Goal: Information Seeking & Learning: Learn about a topic

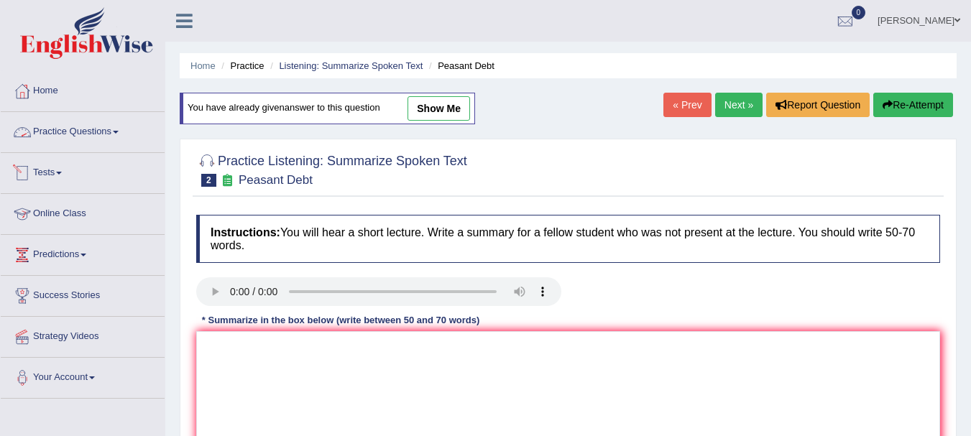
click at [81, 133] on link "Practice Questions" at bounding box center [83, 130] width 164 height 36
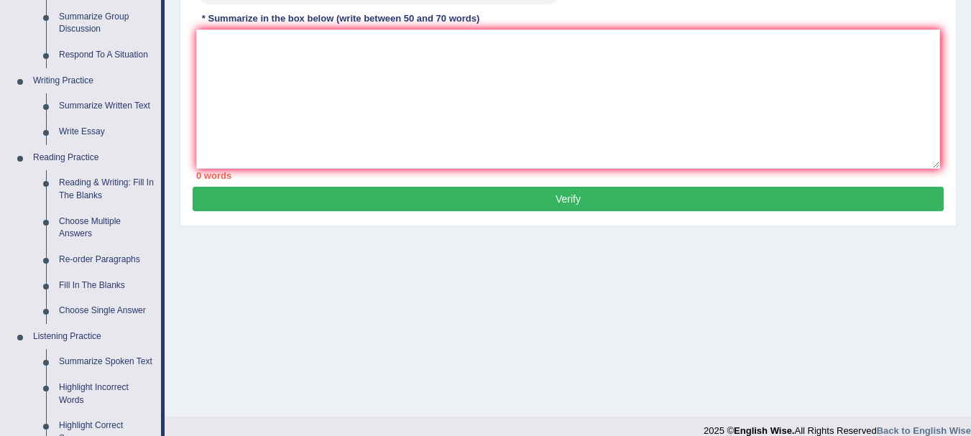
scroll to position [304, 0]
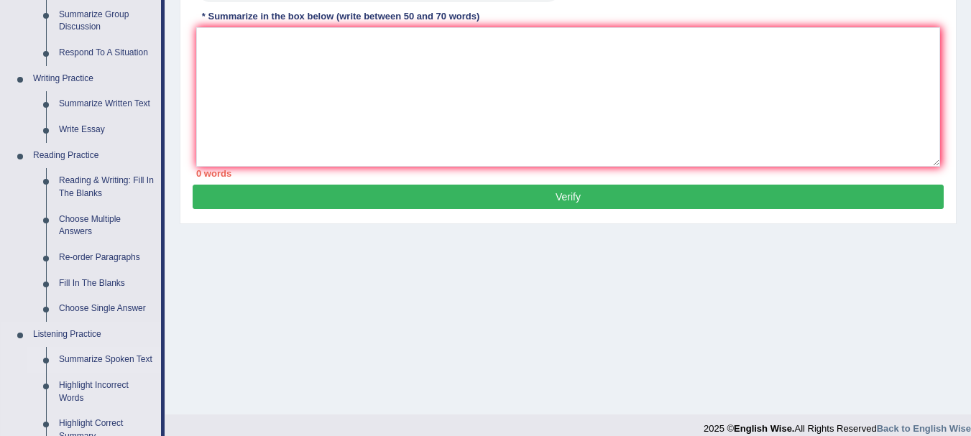
click at [107, 361] on link "Summarize Spoken Text" at bounding box center [106, 360] width 108 height 26
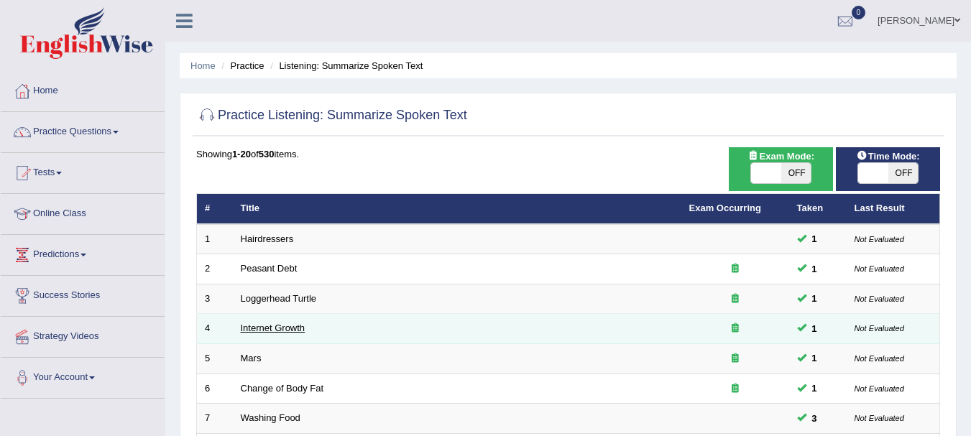
click at [280, 333] on link "Internet Growth" at bounding box center [273, 328] width 65 height 11
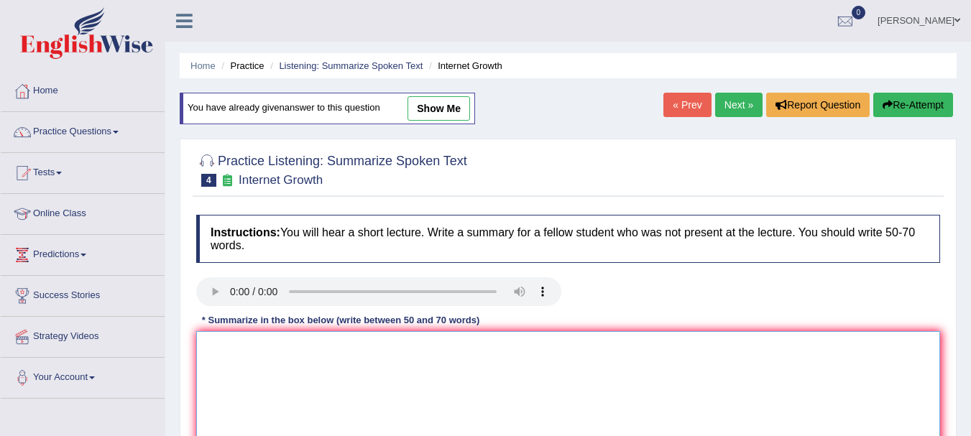
click at [252, 369] on textarea at bounding box center [568, 400] width 744 height 139
click at [405, 346] on textarea "tespeaker providedacomprehensive oveviewof internet" at bounding box center [568, 400] width 744 height 139
click at [290, 348] on textarea "tespeaker providedacomprehensive oveview of internet" at bounding box center [568, 400] width 744 height 139
click at [300, 348] on textarea "tespeaker provided acomprehensive oveview of internet" at bounding box center [568, 400] width 744 height 139
click at [502, 339] on textarea "tespeaker provided a comprehensive oveview of internet" at bounding box center [568, 400] width 744 height 139
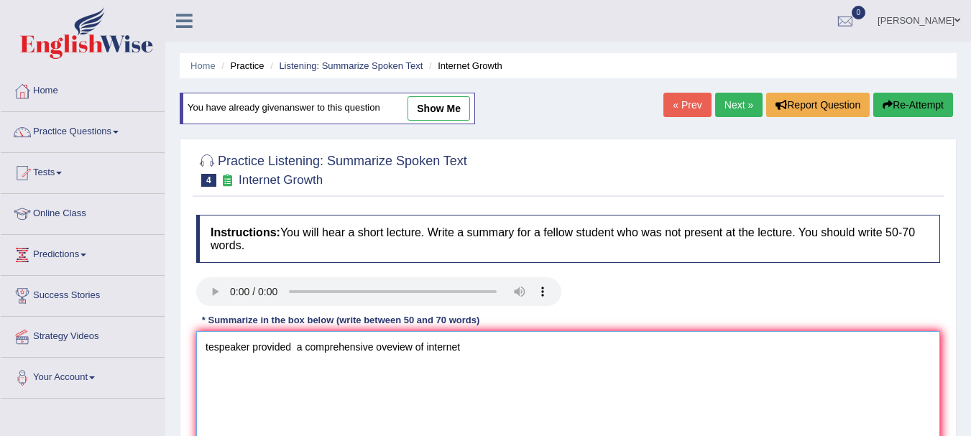
click at [502, 339] on textarea "tespeaker provided a comprehensive oveview of internet" at bounding box center [568, 400] width 744 height 139
click at [619, 341] on textarea "tespeaker provided a comprehensive oveview of using of internet as both boon an…" at bounding box center [568, 400] width 744 height 139
click at [610, 348] on textarea "tespeaker provided a comprehensive oveview of using of internet as both boon an…" at bounding box center [568, 400] width 744 height 139
click at [760, 358] on textarea "tespeaker provided a comprehensive oveview of using of internet as both boon an…" at bounding box center [568, 400] width 744 height 139
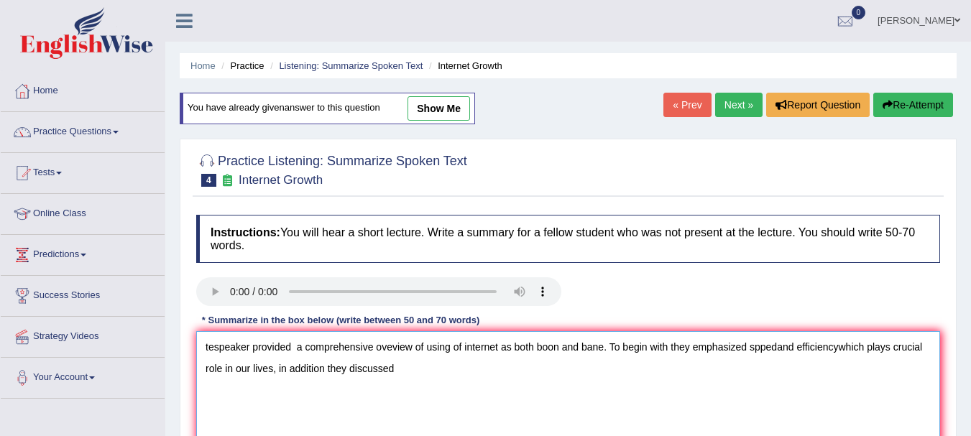
click at [781, 346] on textarea "tespeaker provided a comprehensive oveview of using of internet as both boon an…" at bounding box center [568, 400] width 744 height 139
click at [777, 351] on textarea "tespeaker provided a comprehensive oveview of using of internet as both boon an…" at bounding box center [568, 400] width 744 height 139
click at [845, 345] on textarea "tespeaker provided a comprehensive oveview of using of internet as both boon an…" at bounding box center [568, 400] width 744 height 139
click at [840, 347] on textarea "tespeaker provided a comprehensive oveview of using of internet as both boon an…" at bounding box center [568, 400] width 744 height 139
click at [474, 379] on textarea "tespeaker provided a comprehensive oveview of using of internet as both boon an…" at bounding box center [568, 400] width 744 height 139
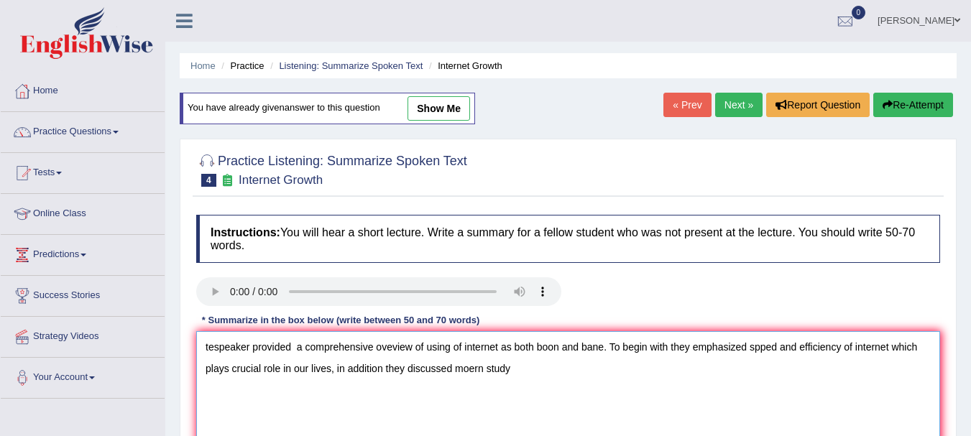
click at [472, 372] on textarea "tespeaker provided a comprehensive oveview of using of internet as both boon an…" at bounding box center [568, 400] width 744 height 139
click at [532, 358] on textarea "tespeaker provided a comprehensive oveview of using of internet as both boon an…" at bounding box center [568, 400] width 744 height 139
click at [522, 369] on textarea "tespeaker provided a comprehensive oveview of using of internet as both boon an…" at bounding box center [568, 400] width 744 height 139
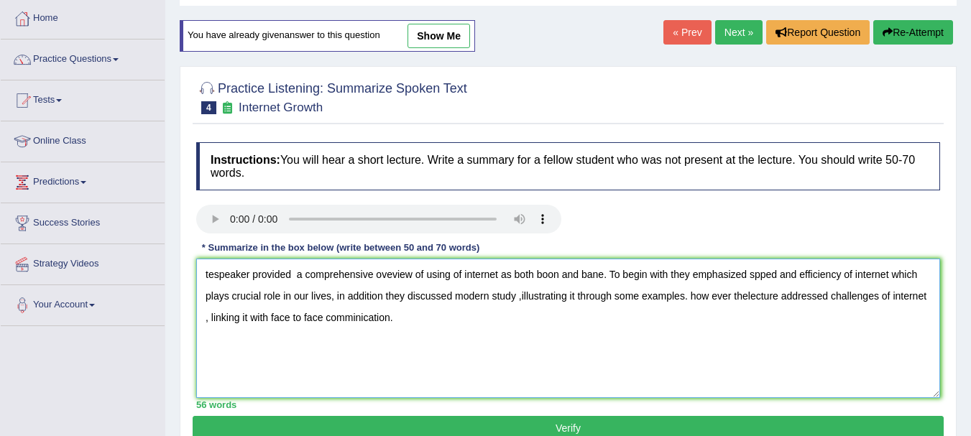
scroll to position [99, 0]
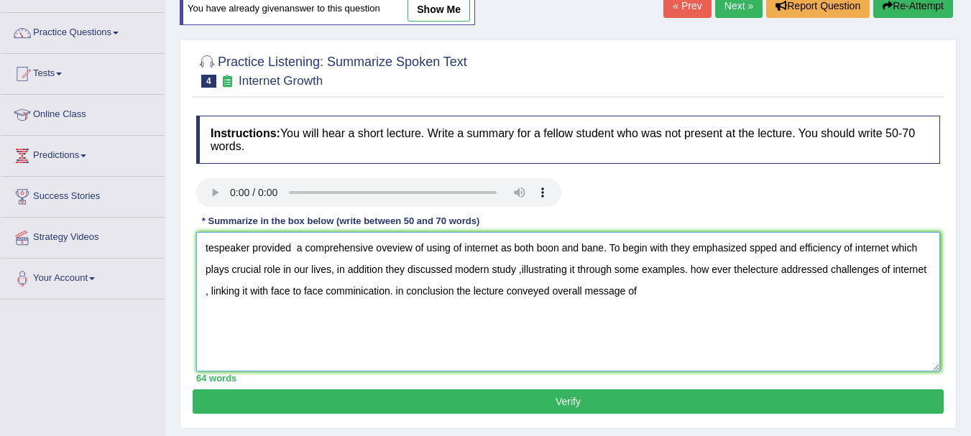
click at [684, 270] on textarea "tespeaker provided a comprehensive oveview of using of internet as both boon an…" at bounding box center [568, 301] width 744 height 139
click at [685, 294] on textarea "tespeaker provided a comprehensive oveview of using of internet as both boon an…" at bounding box center [568, 301] width 744 height 139
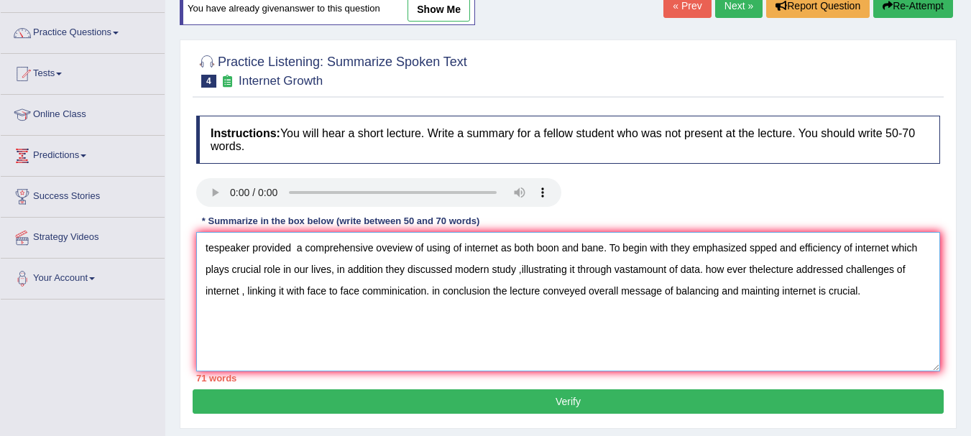
click at [214, 242] on textarea "tespeaker provided a comprehensive oveview of using of internet as both boon an…" at bounding box center [568, 301] width 744 height 139
click at [313, 246] on textarea "The speaker provided a comprehensive oveview of using of internet as both boon …" at bounding box center [568, 301] width 744 height 139
click at [394, 247] on textarea "The speaker provided comprehensive oveview of using of internet as both boon an…" at bounding box center [568, 301] width 744 height 139
click at [609, 246] on textarea "The speaker provided comprehensive overview of using of internet as both boon a…" at bounding box center [568, 301] width 744 height 139
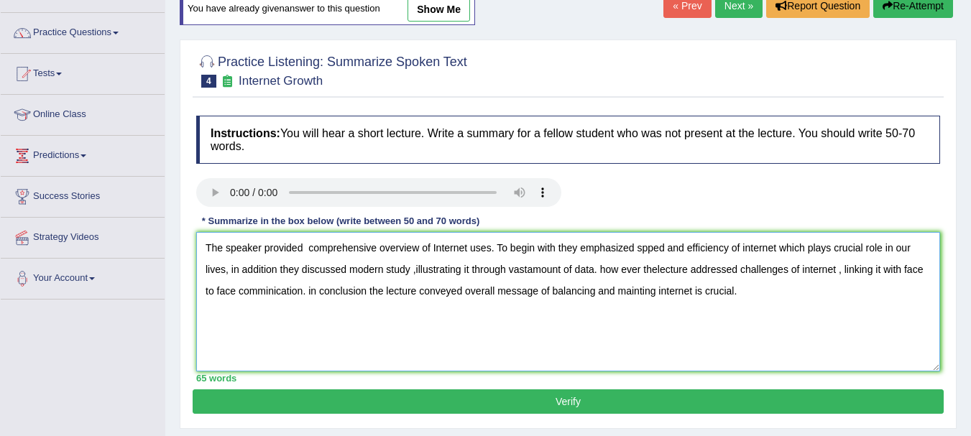
click at [650, 249] on textarea "The speaker provided comprehensive overview of Internet uses. To begin with the…" at bounding box center [568, 301] width 744 height 139
click at [531, 269] on textarea "The speaker provided comprehensive overview of Internet uses. To begin with the…" at bounding box center [568, 301] width 744 height 139
click at [530, 271] on textarea "The speaker provided comprehensive overview of Internet uses. To begin with the…" at bounding box center [568, 301] width 744 height 139
click at [610, 271] on textarea "The speaker provided comprehensive overview of Internet uses. To begin with the…" at bounding box center [568, 301] width 744 height 139
click at [662, 271] on textarea "The speaker provided comprehensive overview of Internet uses. To begin with the…" at bounding box center [568, 301] width 744 height 139
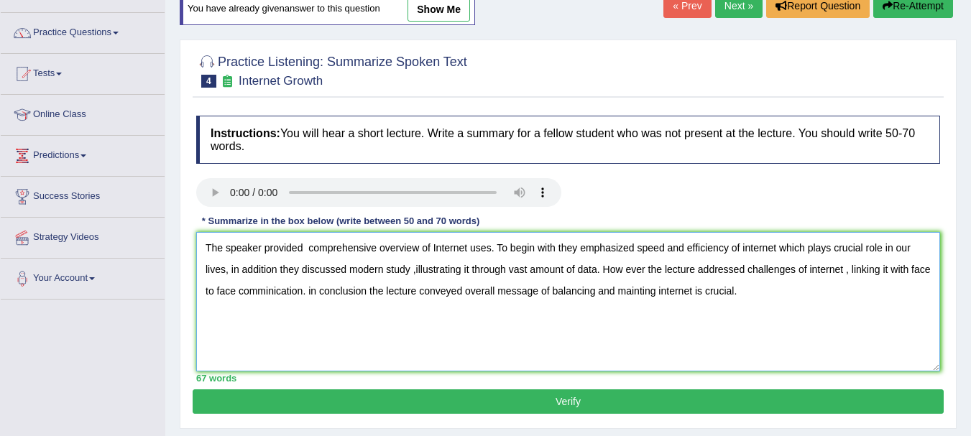
click at [295, 289] on textarea "The speaker provided comprehensive overview of Internet uses. To begin with the…" at bounding box center [568, 301] width 744 height 139
click at [291, 289] on textarea "The speaker provided comprehensive overview of Internet uses. To begin with the…" at bounding box center [568, 301] width 744 height 139
click at [340, 292] on textarea "The speaker provided comprehensive overview of Internet uses. To begin with the…" at bounding box center [568, 301] width 744 height 139
click at [683, 290] on textarea "The speaker provided comprehensive overview of Internet uses. To begin with the…" at bounding box center [568, 301] width 744 height 139
click at [228, 271] on textarea "The speaker provided comprehensive overview of Internet uses. To begin with the…" at bounding box center [568, 301] width 744 height 139
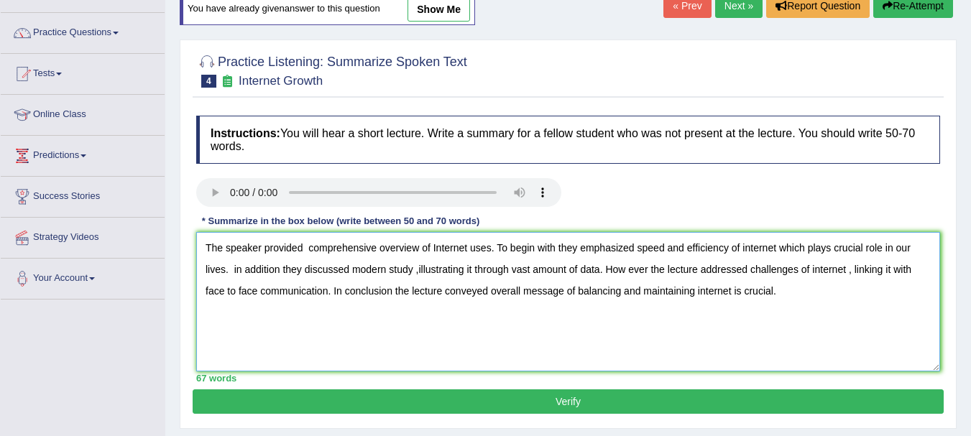
click at [239, 270] on textarea "The speaker provided comprehensive overview of Internet uses. To begin with the…" at bounding box center [568, 301] width 744 height 139
click at [236, 270] on textarea "The speaker provided comprehensive overview of Internet uses. To begin with the…" at bounding box center [568, 301] width 744 height 139
click at [651, 270] on textarea "The speaker provided comprehensive overview of Internet uses. To begin with the…" at bounding box center [568, 301] width 744 height 139
click at [637, 269] on textarea "The speaker provided comprehensive overview of Internet uses. To begin with the…" at bounding box center [568, 301] width 744 height 139
click at [627, 270] on textarea "The speaker provided comprehensive overview of Internet uses. To begin with the…" at bounding box center [568, 301] width 744 height 139
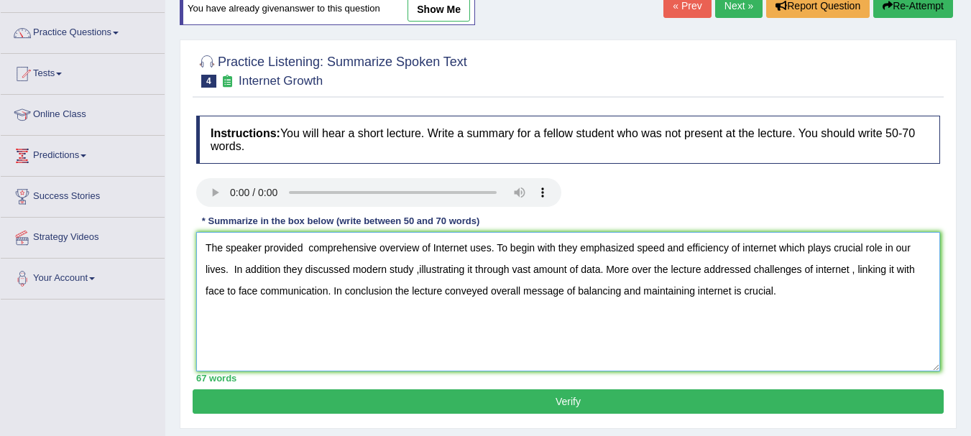
type textarea "The speaker provided comprehensive overview of Internet uses. To begin with the…"
click at [566, 404] on button "Verify" at bounding box center [568, 401] width 751 height 24
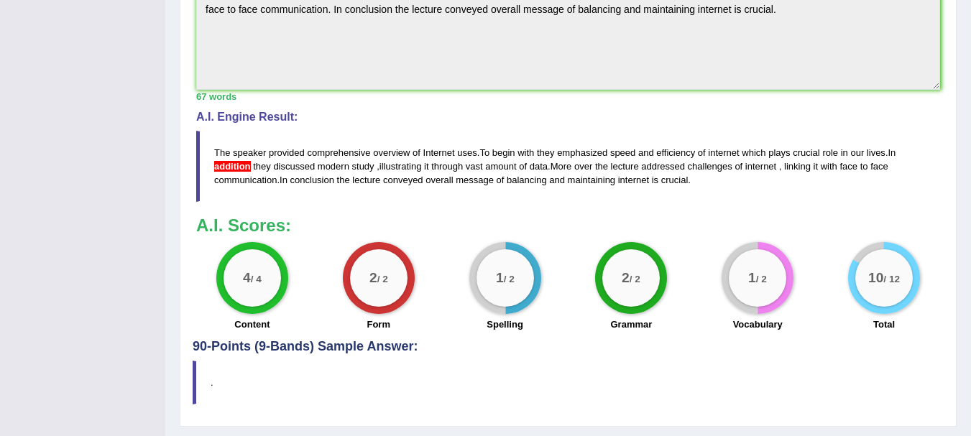
scroll to position [502, 0]
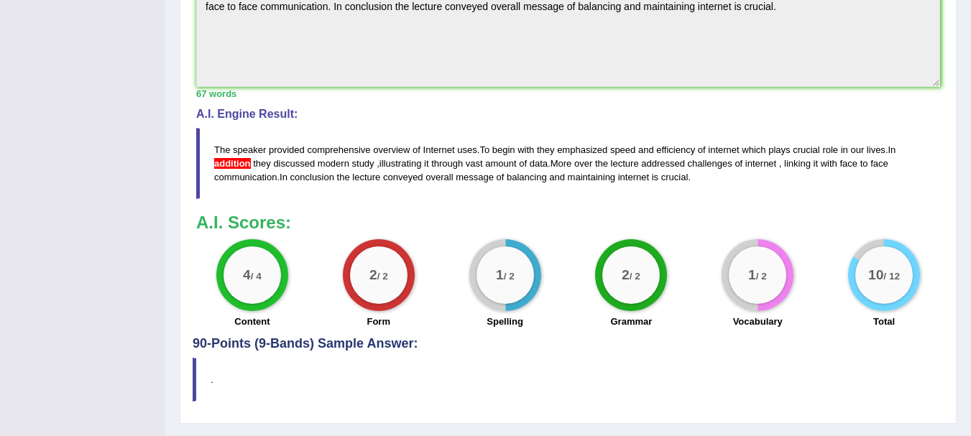
click at [452, 221] on div "A.I. Scores: 4 / 4 Content 2 / 2 Form 1 / 2 Spelling 2 / 2 Grammar 1 / 2 Vocabu…" at bounding box center [568, 272] width 744 height 119
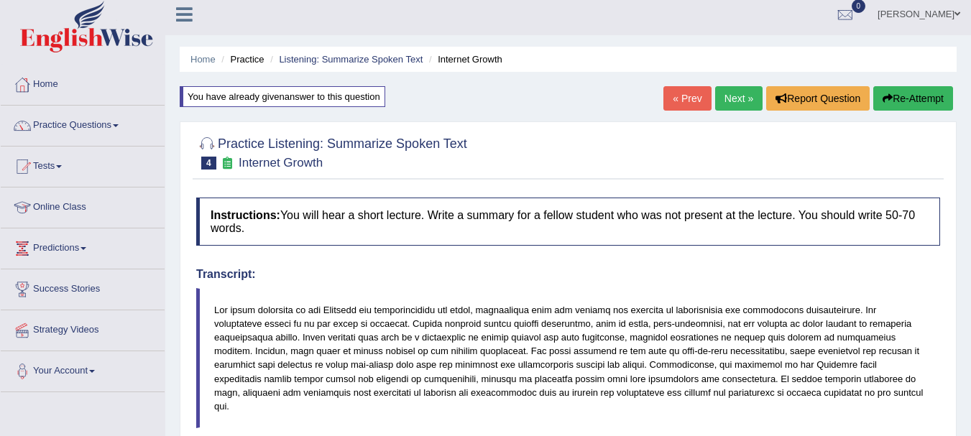
scroll to position [5, 0]
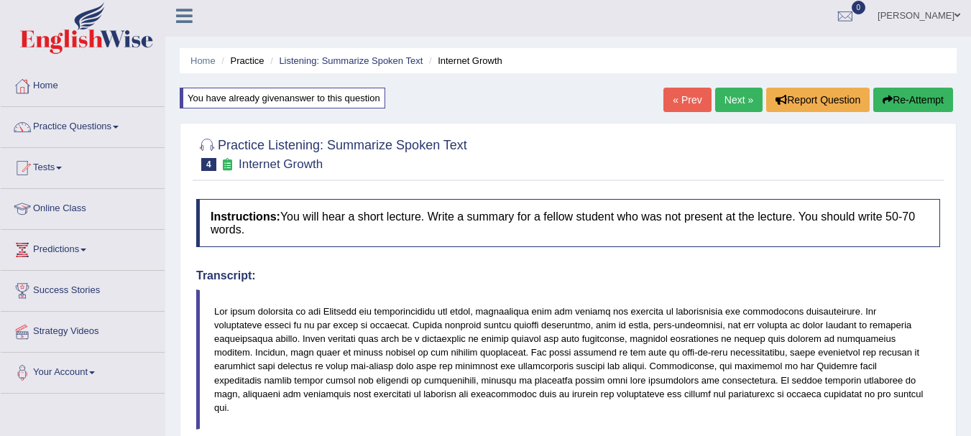
click at [738, 101] on link "Next »" at bounding box center [738, 100] width 47 height 24
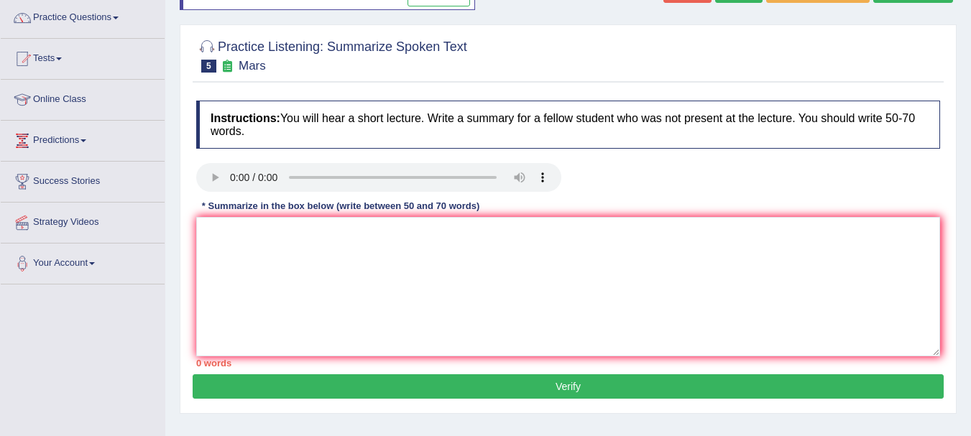
scroll to position [115, 0]
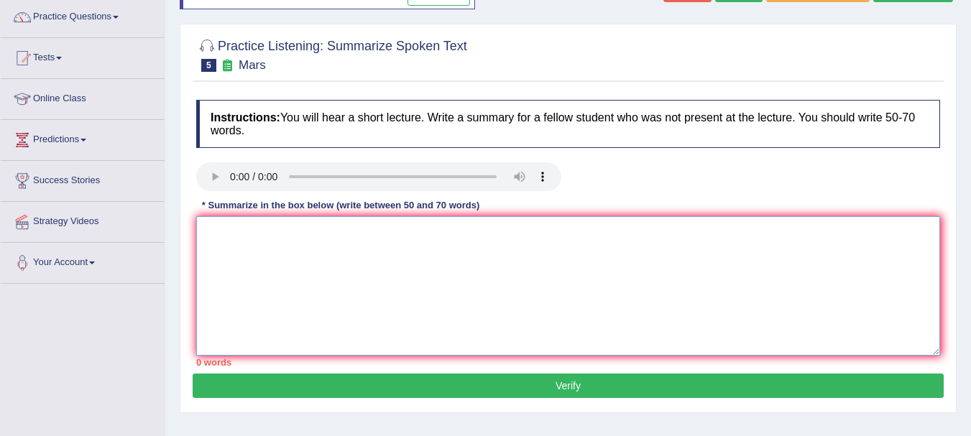
click at [240, 244] on textarea at bounding box center [568, 285] width 744 height 139
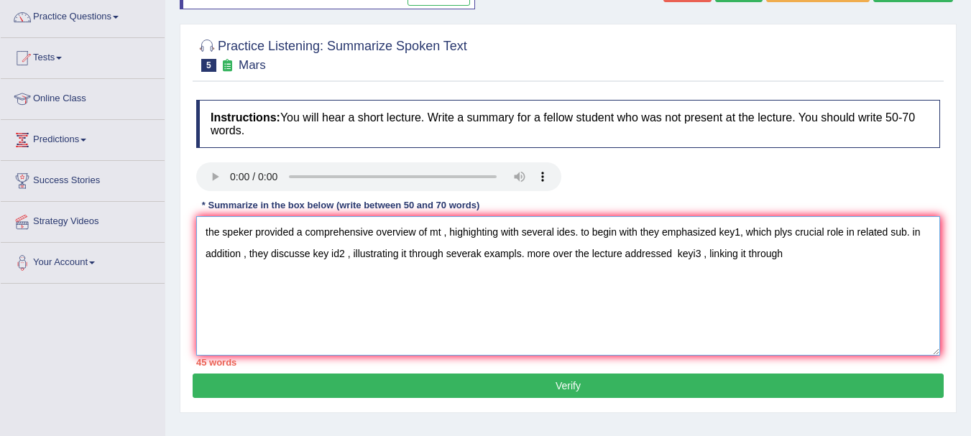
click at [674, 277] on textarea "the speker provided a comprehensive overview of mt , highighting with several i…" at bounding box center [568, 285] width 744 height 139
click at [781, 254] on textarea "the speker provided a comprehensive overview of mt , highighting with several i…" at bounding box center [568, 285] width 744 height 139
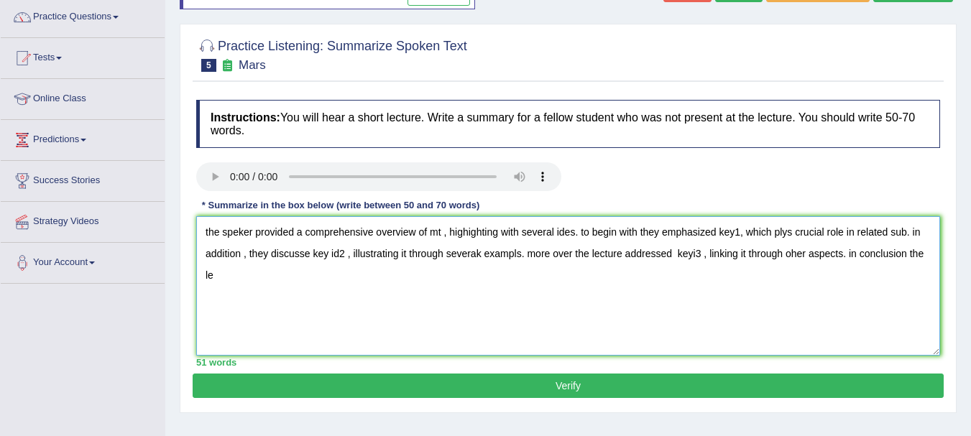
type textarea "the speker provided a comprehensive overview of mt , highighting with several i…"
